Goal: Task Accomplishment & Management: Complete application form

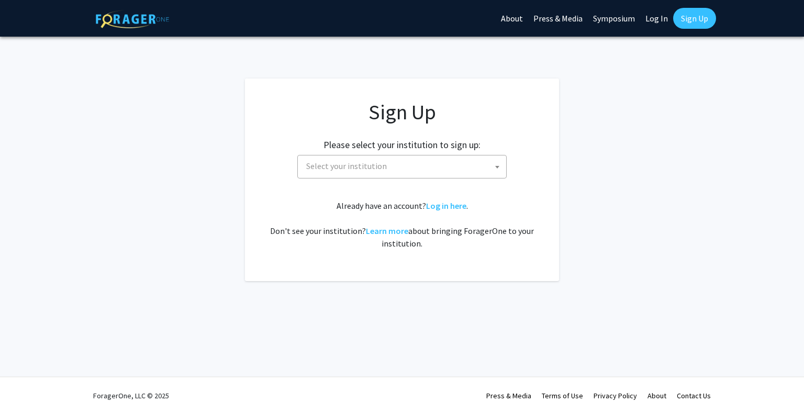
click at [440, 175] on span "Select your institution" at bounding box center [404, 166] width 204 height 21
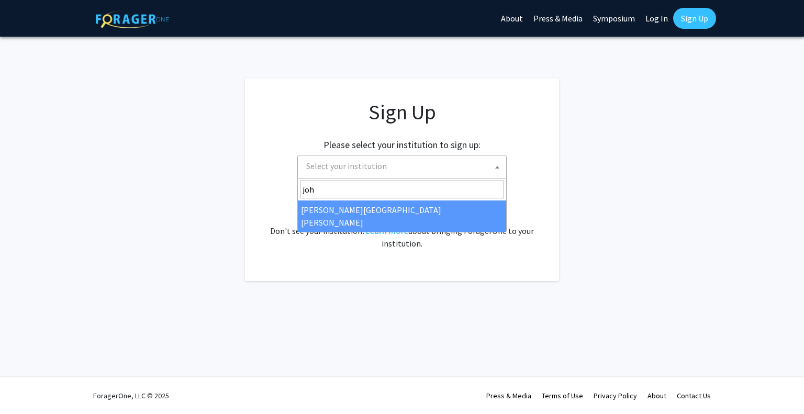
type input "joh"
select select "1"
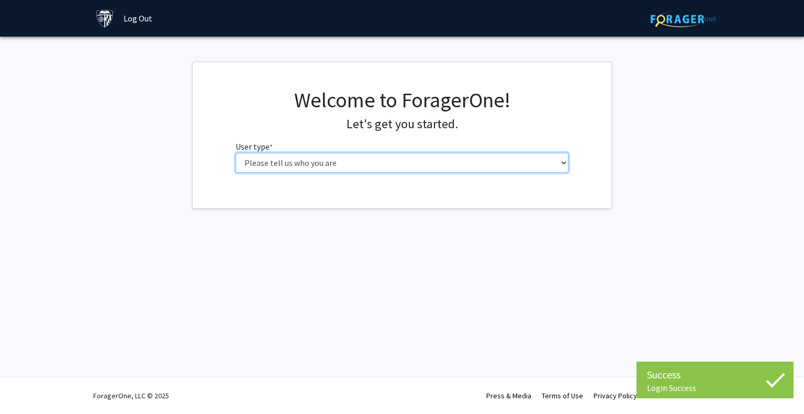
click at [410, 166] on select "Please tell us who you are Undergraduate Student Master's Student Doctoral Cand…" at bounding box center [403, 163] width 334 height 20
select select "2: masters"
click at [236, 153] on select "Please tell us who you are Undergraduate Student Master's Student Doctoral Cand…" at bounding box center [403, 163] width 334 height 20
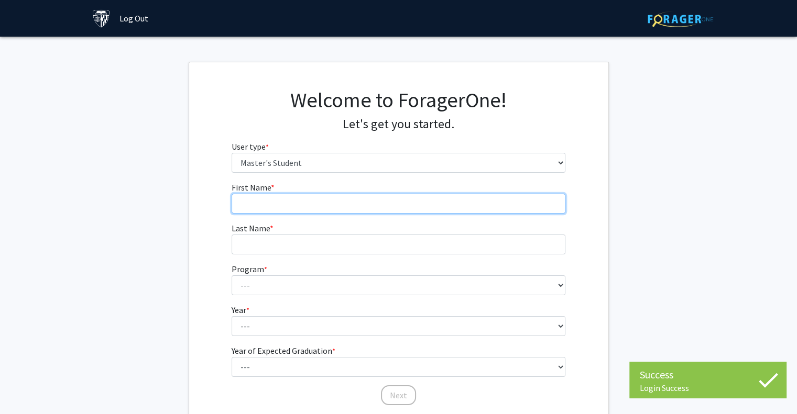
click at [356, 204] on input "First Name * required" at bounding box center [398, 204] width 334 height 20
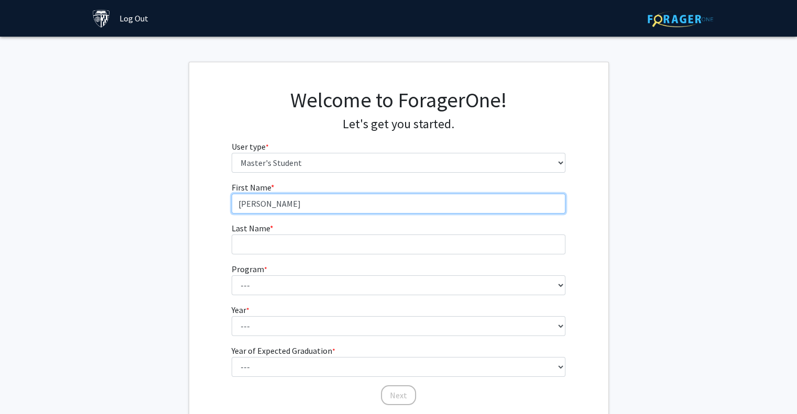
type input "[PERSON_NAME]"
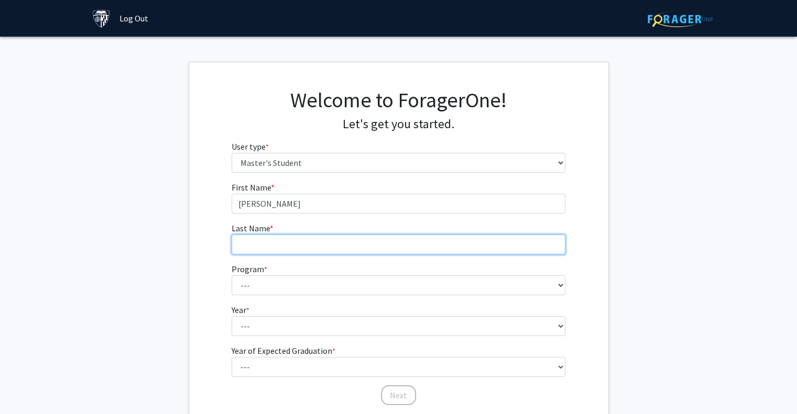
click at [249, 241] on input "Last Name * required" at bounding box center [398, 245] width 334 height 20
type input "[PERSON_NAME]"
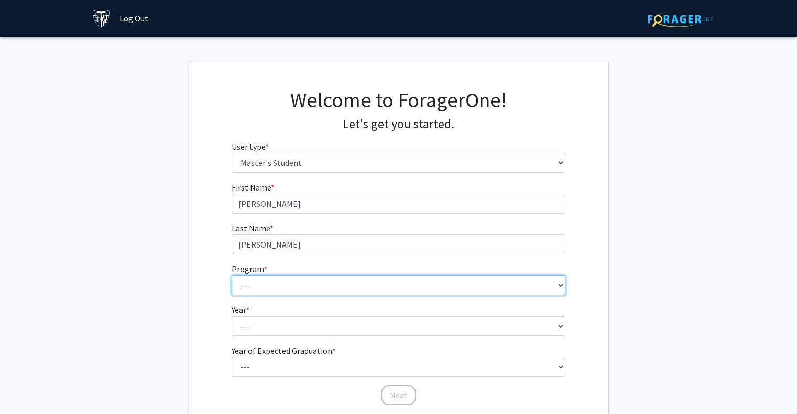
click at [275, 291] on select "--- Anatomy Education Applied and Computational Mathematics Applied Biomedical …" at bounding box center [398, 285] width 334 height 20
select select "100: 85"
click at [231, 275] on select "--- Anatomy Education Applied and Computational Mathematics Applied Biomedical …" at bounding box center [398, 285] width 334 height 20
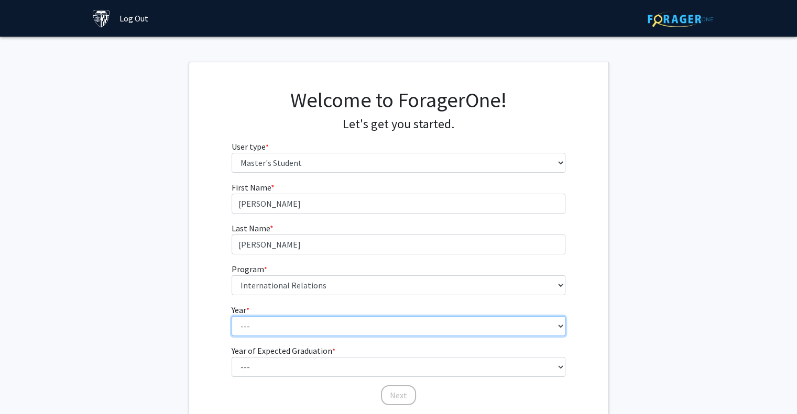
click at [305, 322] on select "--- First Year Second Year" at bounding box center [398, 326] width 334 height 20
select select "1: first_year"
click at [231, 316] on select "--- First Year Second Year" at bounding box center [398, 326] width 334 height 20
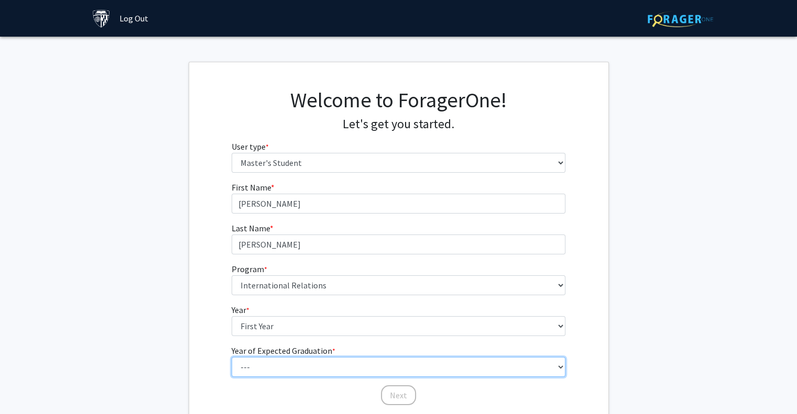
click at [285, 362] on select "--- 2025 2026 2027 2028 2029 2030 2031 2032 2033 2034" at bounding box center [398, 367] width 334 height 20
select select "3: 2027"
click at [231, 357] on select "--- 2025 2026 2027 2028 2029 2030 2031 2032 2033 2034" at bounding box center [398, 367] width 334 height 20
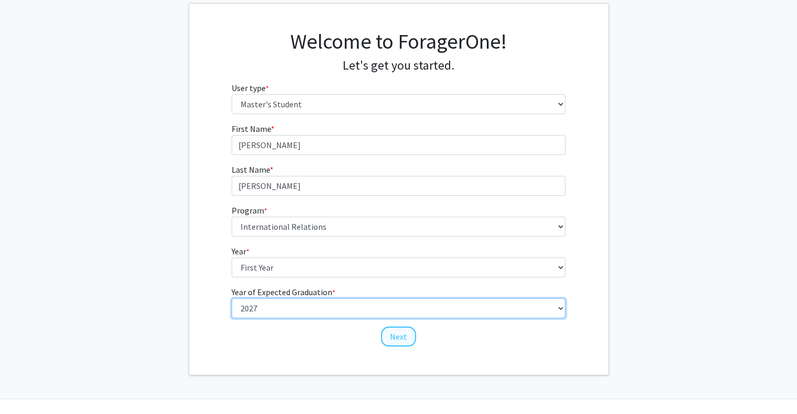
scroll to position [80, 0]
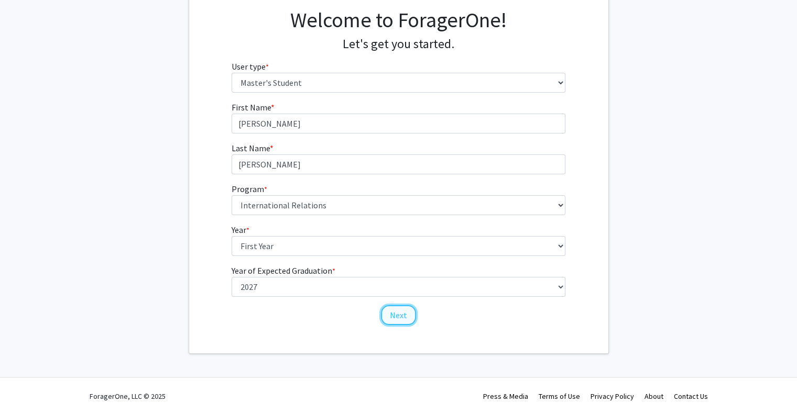
click at [402, 318] on button "Next" at bounding box center [398, 315] width 35 height 20
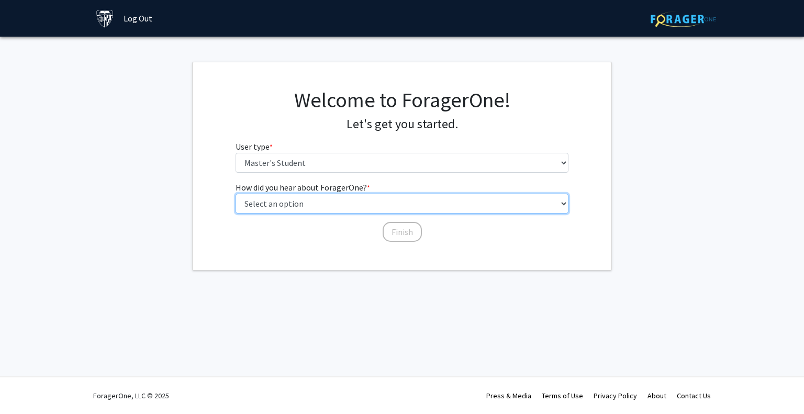
click at [335, 208] on select "Select an option Peer/student recommendation Faculty/staff recommendation Unive…" at bounding box center [403, 204] width 334 height 20
select select "3: university_website"
click at [236, 194] on select "Select an option Peer/student recommendation Faculty/staff recommendation Unive…" at bounding box center [403, 204] width 334 height 20
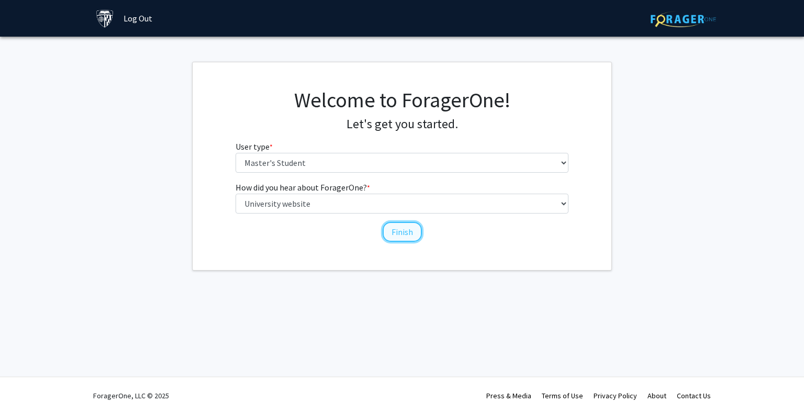
click at [391, 225] on button "Finish" at bounding box center [402, 232] width 39 height 20
